Goal: Browse casually

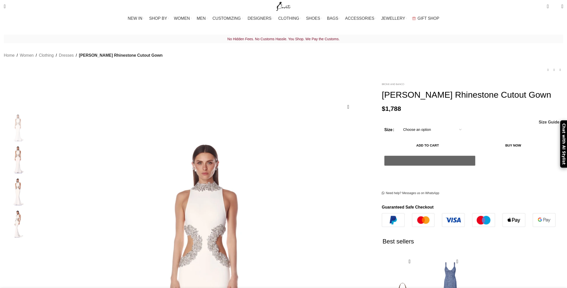
click at [382, 83] on img at bounding box center [393, 84] width 23 height 2
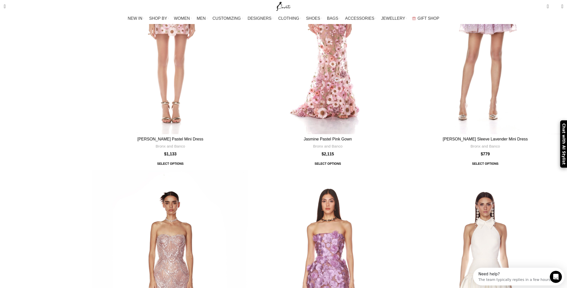
scroll to position [2136, 0]
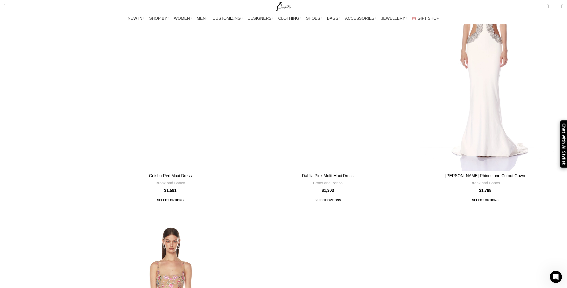
scroll to position [1776, 0]
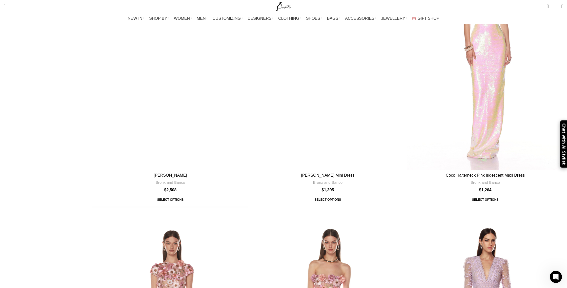
scroll to position [2136, 0]
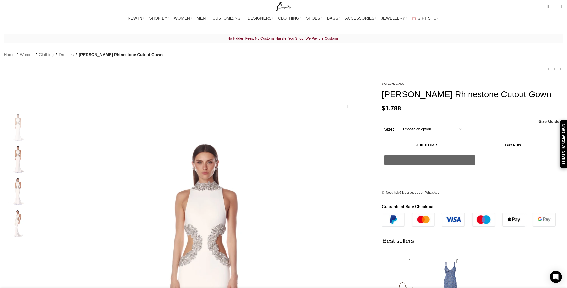
scroll to position [0, 53]
